Goal: Navigation & Orientation: Find specific page/section

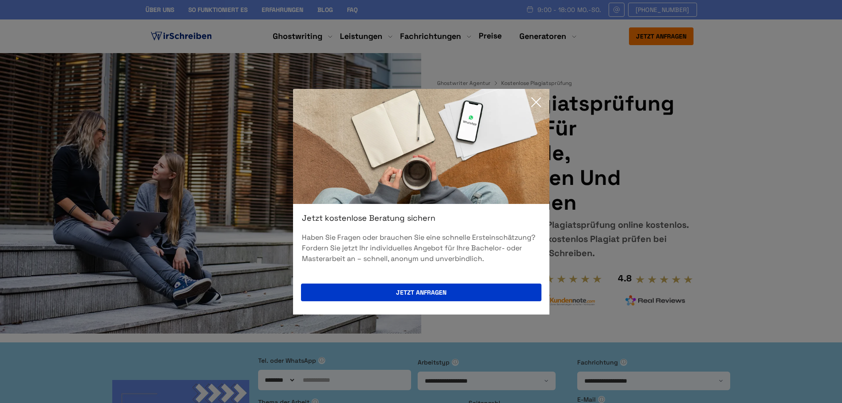
click at [535, 104] on icon at bounding box center [536, 102] width 18 height 18
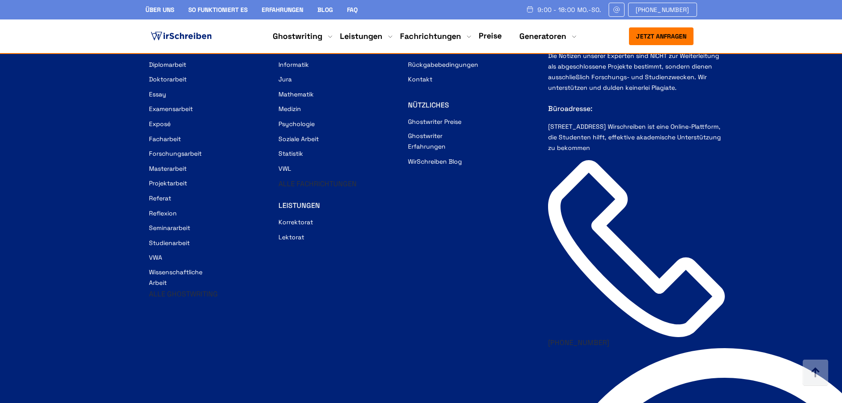
scroll to position [4190, 0]
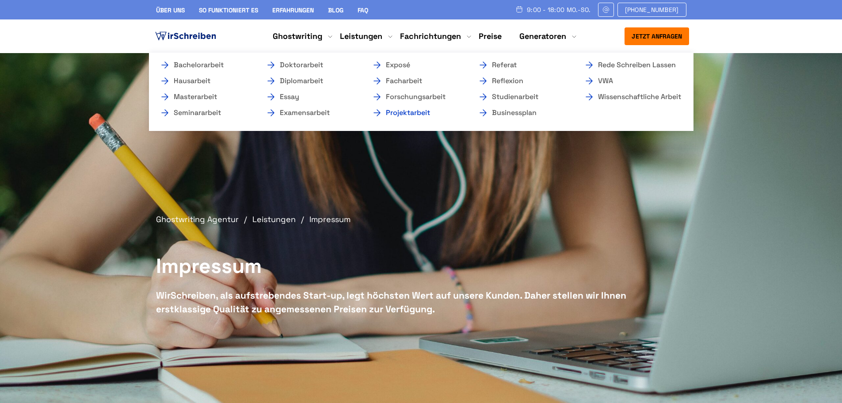
click at [410, 113] on link "Projektarbeit" at bounding box center [416, 112] width 88 height 11
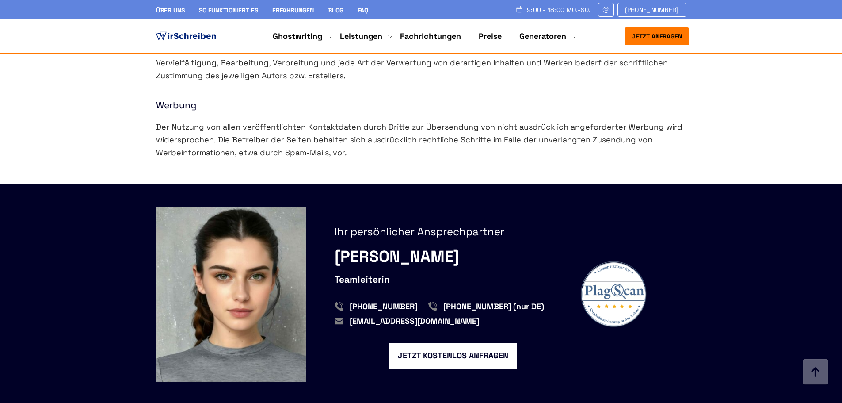
scroll to position [1193, 0]
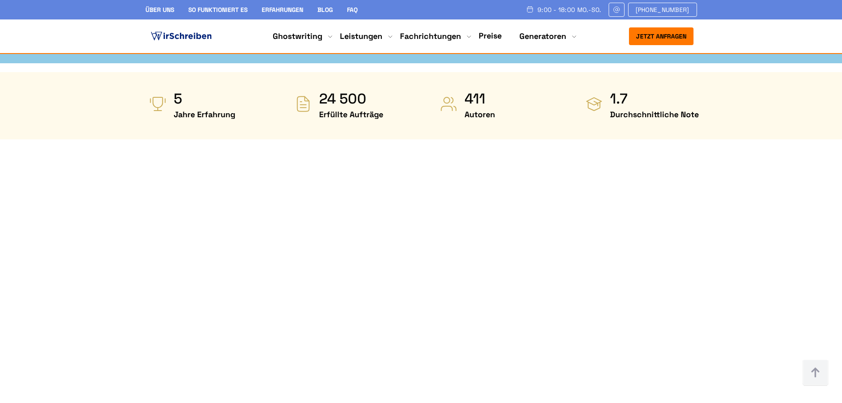
scroll to position [442, 0]
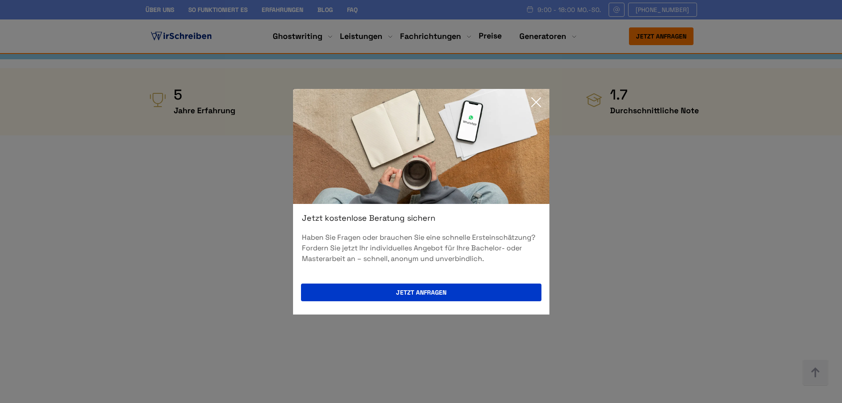
click at [534, 101] on icon at bounding box center [536, 102] width 18 height 18
